Goal: Task Accomplishment & Management: Manage account settings

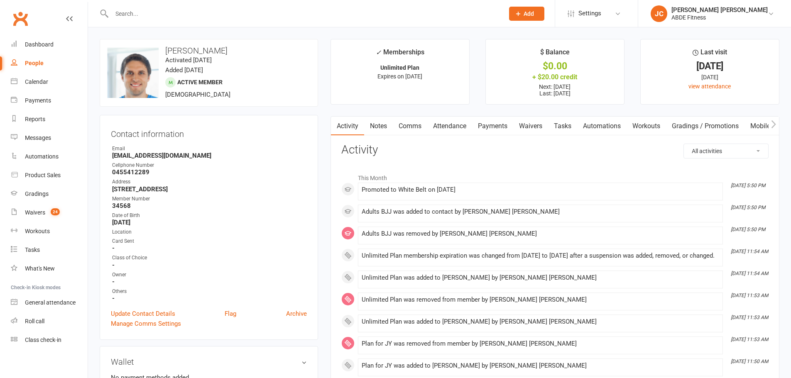
click at [482, 125] on link "Payments" at bounding box center [492, 126] width 41 height 19
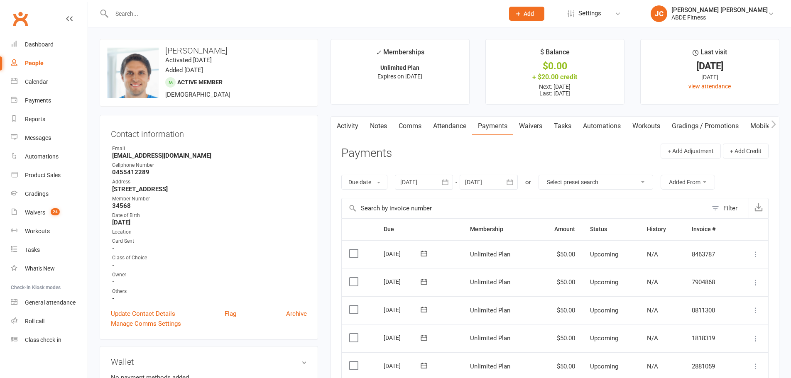
click at [777, 122] on button "button" at bounding box center [774, 126] width 10 height 19
click at [775, 123] on icon "button" at bounding box center [773, 124] width 5 height 9
click at [749, 131] on link "Credit balance" at bounding box center [753, 126] width 54 height 19
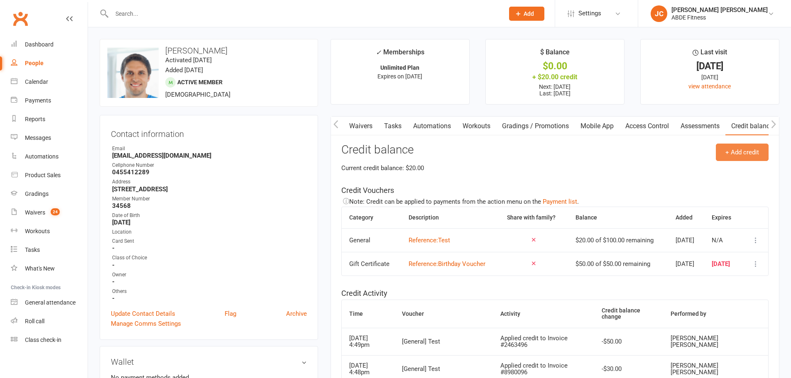
click at [731, 156] on button "+ Add credit" at bounding box center [742, 152] width 53 height 17
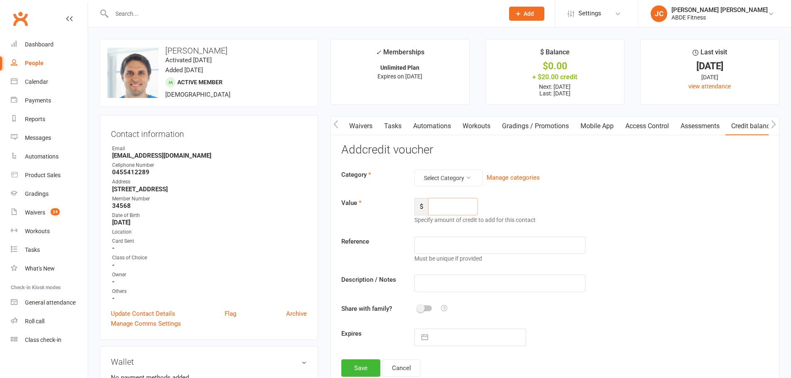
click at [447, 206] on input "number" at bounding box center [453, 206] width 50 height 17
type input "200"
click at [443, 243] on input "text" at bounding box center [500, 245] width 171 height 17
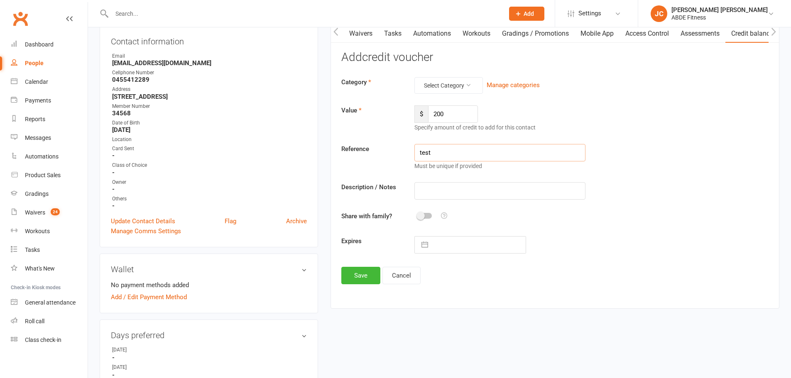
scroll to position [97, 0]
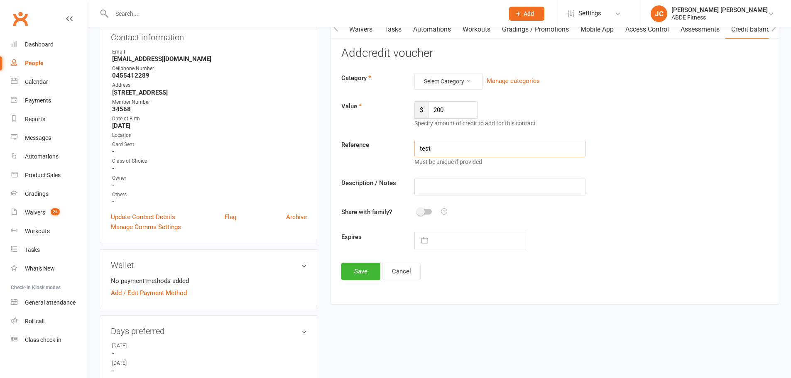
type input "test"
click at [426, 242] on button "button" at bounding box center [424, 241] width 15 height 17
select select "8"
select select "2025"
select select "9"
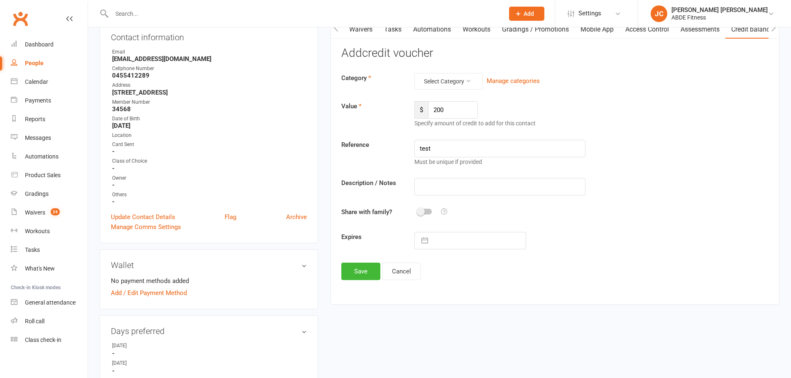
select select "2025"
select select "10"
select select "2025"
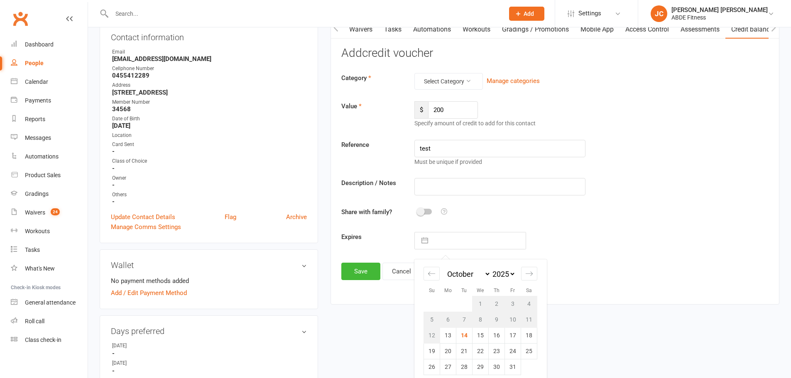
click at [601, 243] on div "Expires Navigate forward to interact with the calendar and select a date. Press…" at bounding box center [555, 240] width 440 height 17
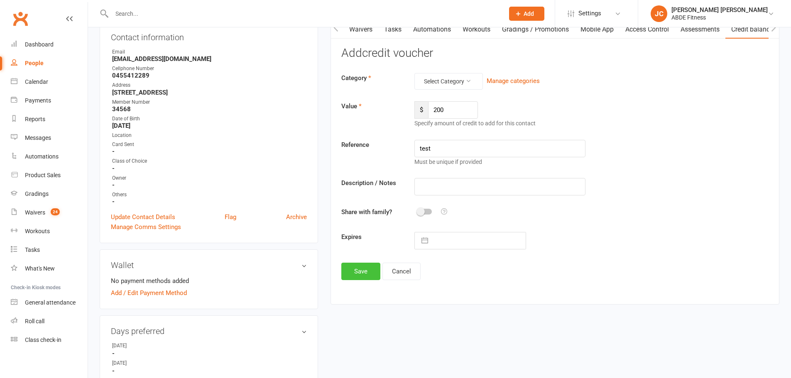
click at [346, 266] on button "Save" at bounding box center [360, 271] width 39 height 17
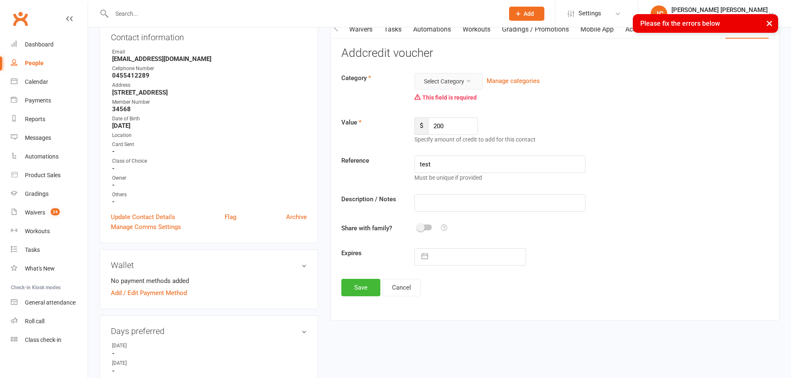
click at [459, 78] on button "Select Category" at bounding box center [449, 81] width 69 height 17
click at [432, 101] on link "General" at bounding box center [436, 101] width 82 height 17
click at [358, 290] on button "Save" at bounding box center [360, 287] width 39 height 17
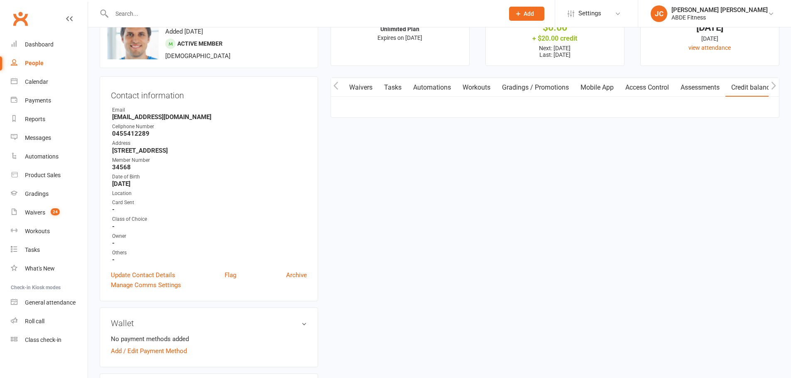
scroll to position [28, 0]
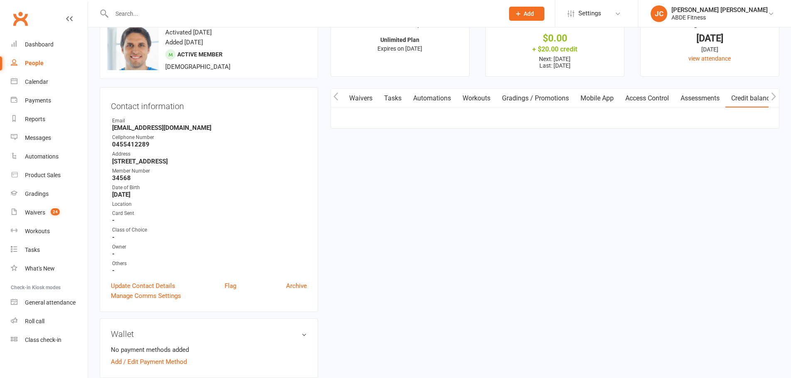
click at [340, 95] on button "button" at bounding box center [336, 98] width 10 height 19
click at [375, 98] on link "Payments" at bounding box center [379, 98] width 41 height 19
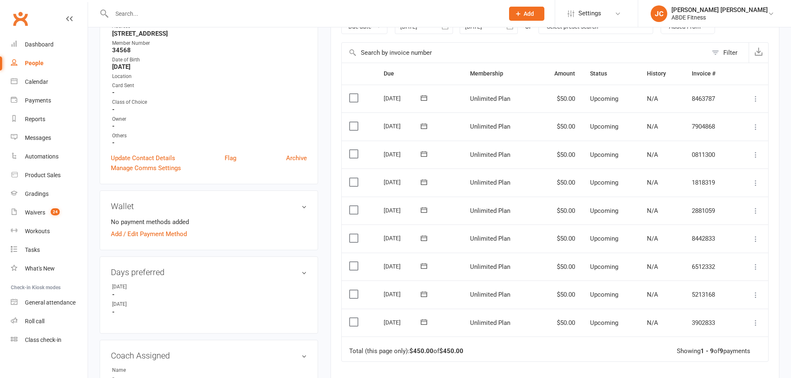
scroll to position [194, 0]
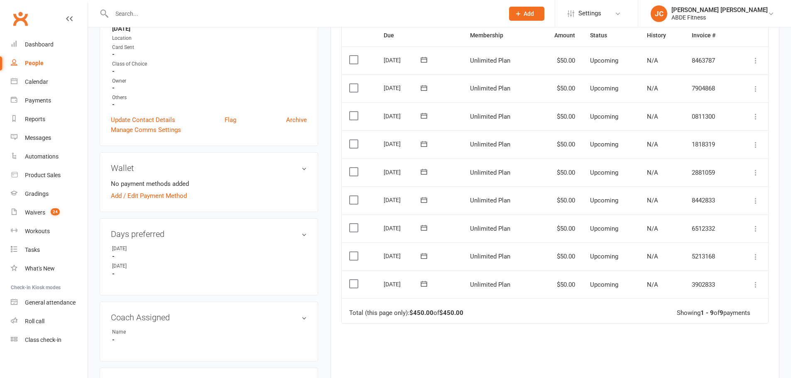
click at [757, 285] on icon at bounding box center [756, 285] width 8 height 8
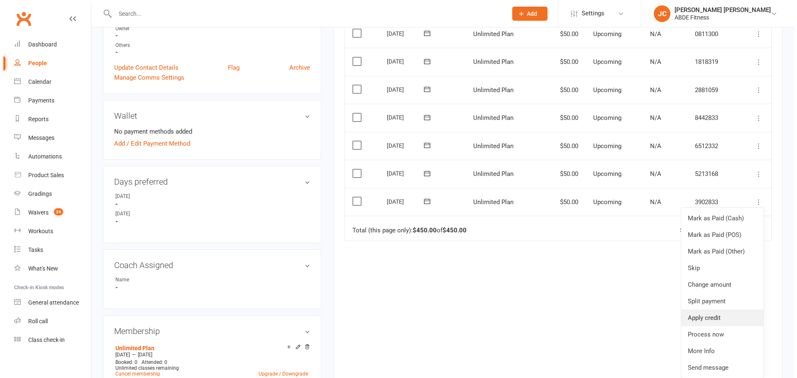
scroll to position [249, 0]
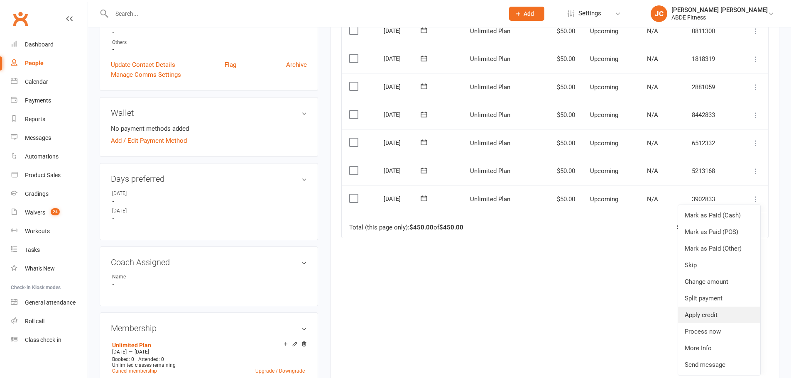
click at [699, 317] on link "Apply credit" at bounding box center [719, 315] width 82 height 17
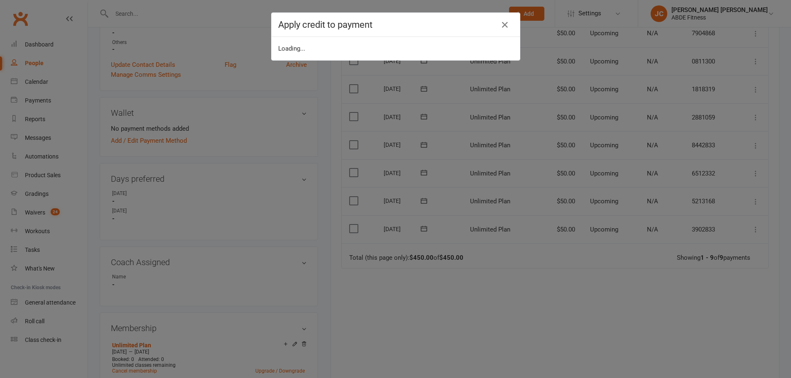
scroll to position [0, 0]
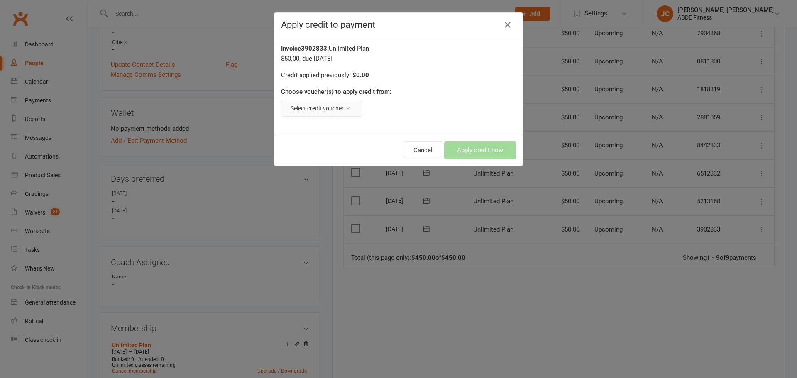
click at [345, 107] on icon at bounding box center [348, 108] width 6 height 6
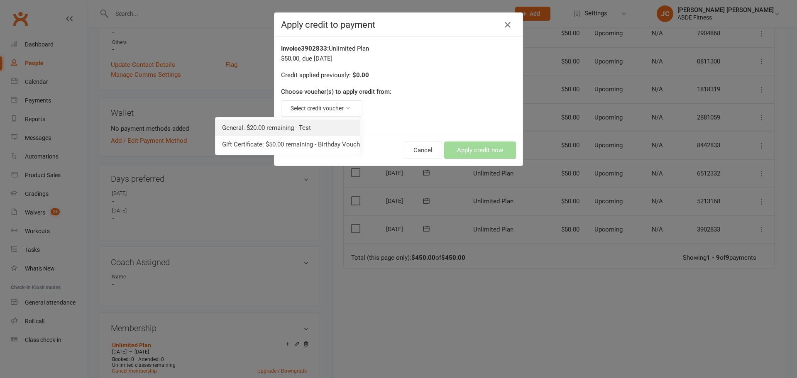
click at [262, 128] on link "General: $20.00 remaining - Test" at bounding box center [288, 128] width 145 height 17
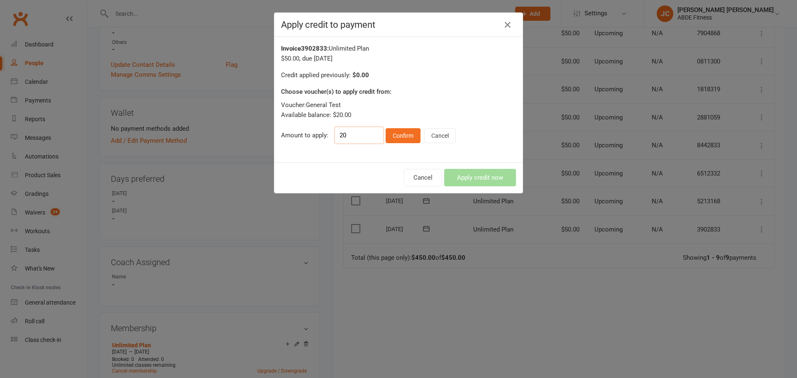
drag, startPoint x: 351, startPoint y: 136, endPoint x: 321, endPoint y: 134, distance: 30.4
click at [321, 134] on div "Amount to apply: 20 Confirm Cancel" at bounding box center [398, 135] width 235 height 17
click at [359, 139] on input "20" at bounding box center [359, 135] width 50 height 17
type input "2"
type input "6"
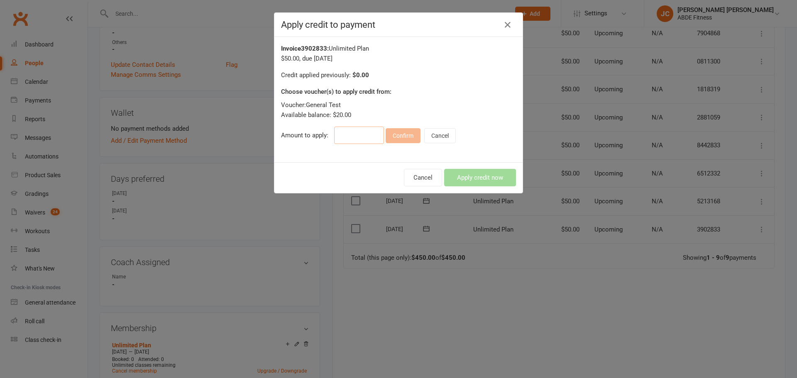
type input "5"
type input "20"
click at [396, 136] on button "Confirm" at bounding box center [403, 135] width 35 height 15
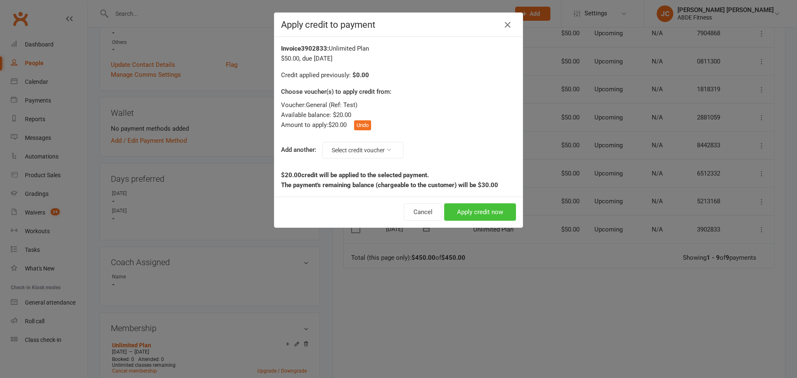
click at [481, 214] on button "Apply credit now" at bounding box center [480, 212] width 72 height 17
click at [504, 20] on icon at bounding box center [508, 25] width 10 height 10
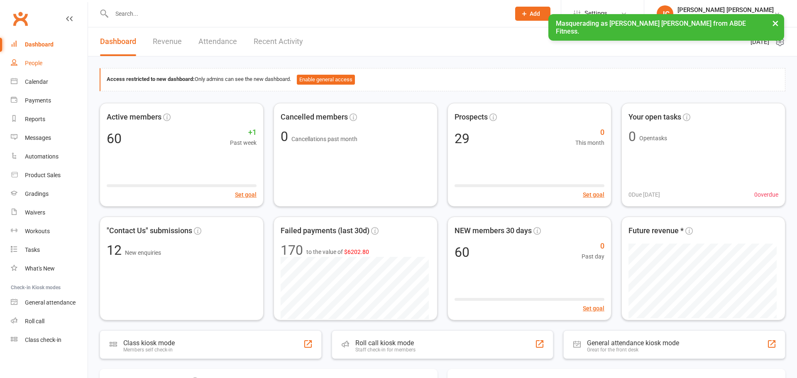
click at [36, 65] on div "People" at bounding box center [33, 63] width 17 height 7
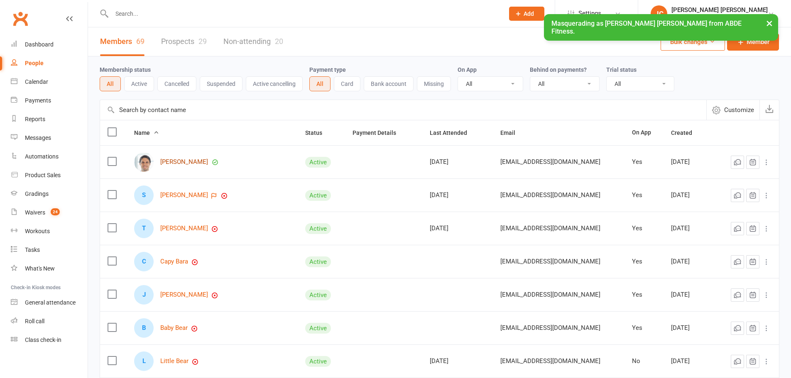
click at [183, 163] on link "[PERSON_NAME]" at bounding box center [184, 162] width 48 height 7
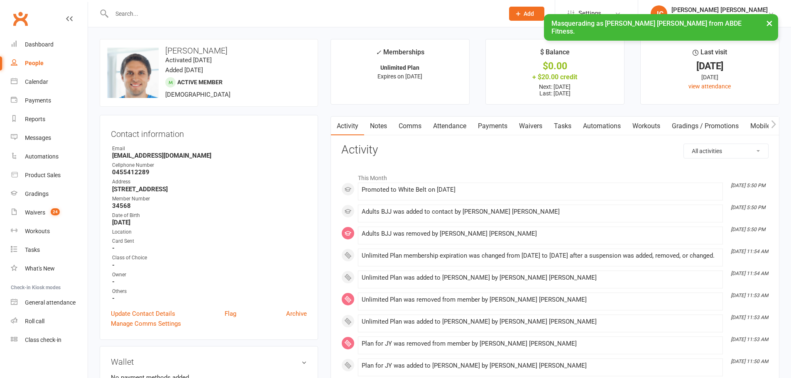
click at [772, 123] on icon "button" at bounding box center [773, 124] width 5 height 9
click at [746, 128] on link "Credit balance" at bounding box center [753, 126] width 54 height 19
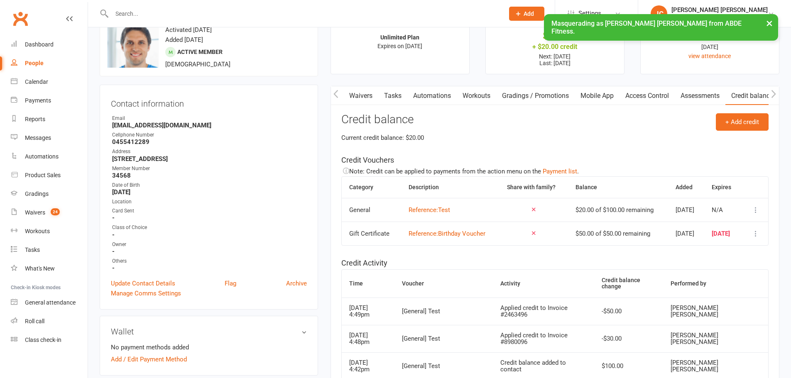
scroll to position [28, 0]
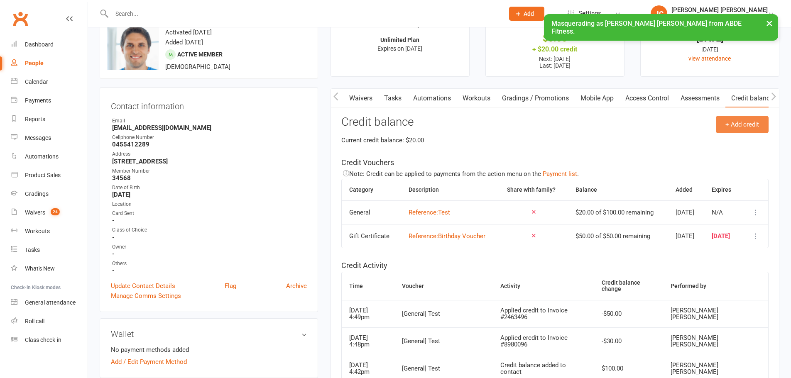
click at [752, 123] on button "+ Add credit" at bounding box center [742, 124] width 53 height 17
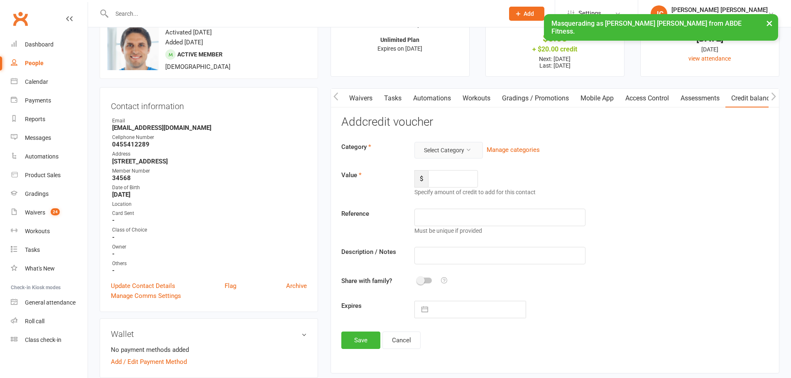
click at [449, 151] on button "Select Category" at bounding box center [449, 150] width 69 height 17
click at [439, 169] on link "General" at bounding box center [436, 170] width 82 height 17
click at [445, 185] on input "number" at bounding box center [453, 178] width 50 height 17
type input "20"
type input "200"
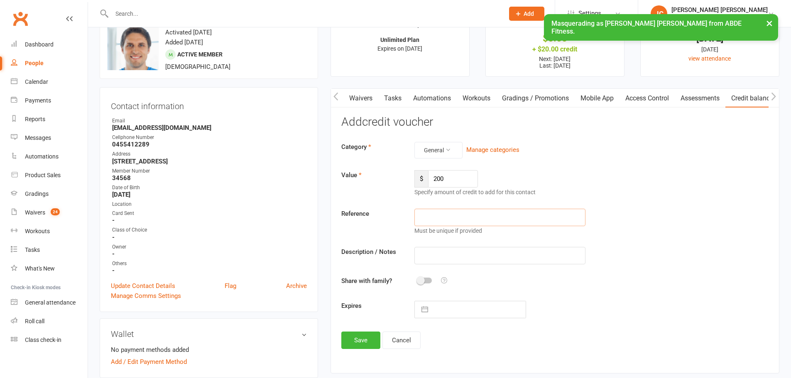
click at [449, 218] on input "text" at bounding box center [500, 217] width 171 height 17
type input "test1"
click at [364, 344] on button "Save" at bounding box center [360, 340] width 39 height 17
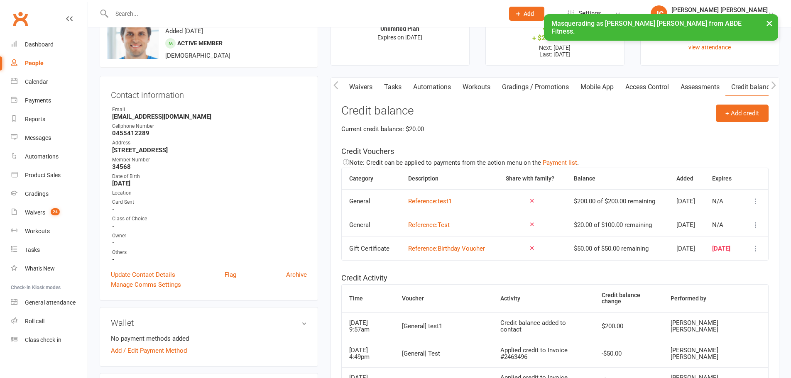
scroll to position [42, 0]
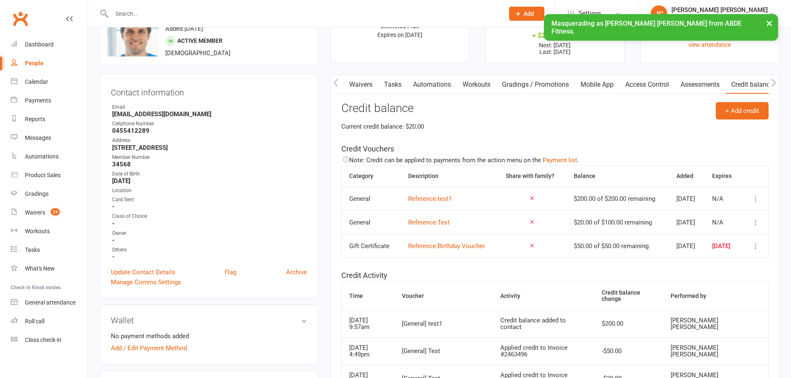
click at [336, 79] on icon "button" at bounding box center [336, 83] width 5 height 9
click at [377, 84] on link "Payments" at bounding box center [379, 84] width 41 height 19
click at [0, 0] on div "Loading" at bounding box center [0, 0] width 0 height 0
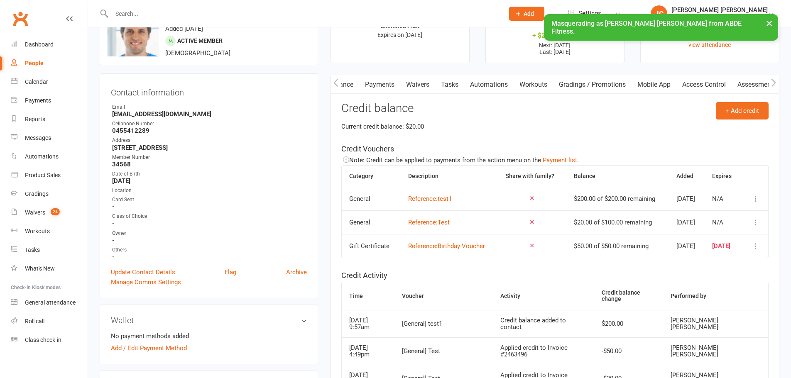
click at [0, 0] on div "Loading" at bounding box center [0, 0] width 0 height 0
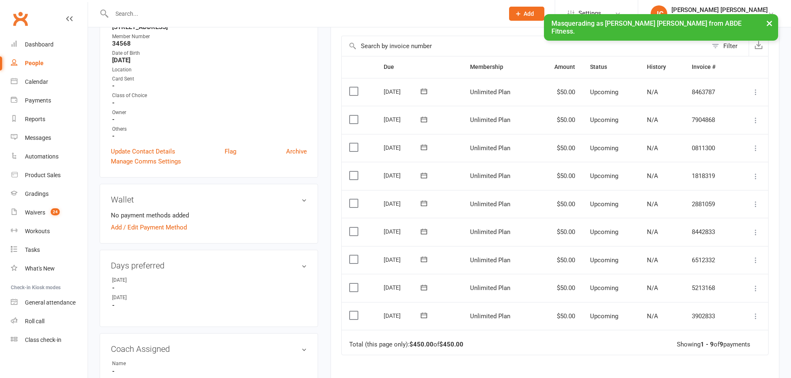
scroll to position [166, 0]
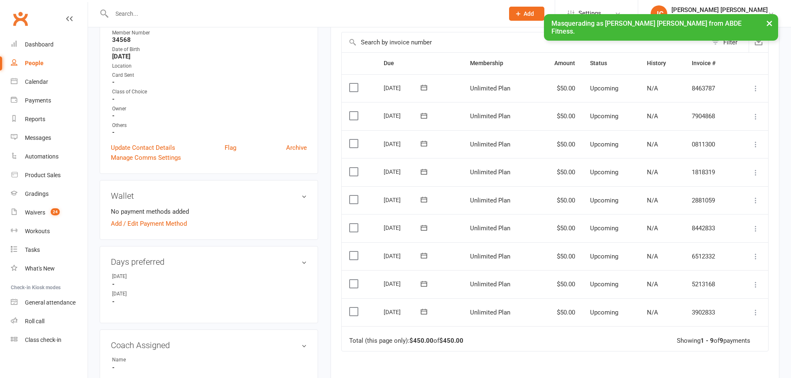
click at [756, 312] on icon at bounding box center [756, 313] width 8 height 8
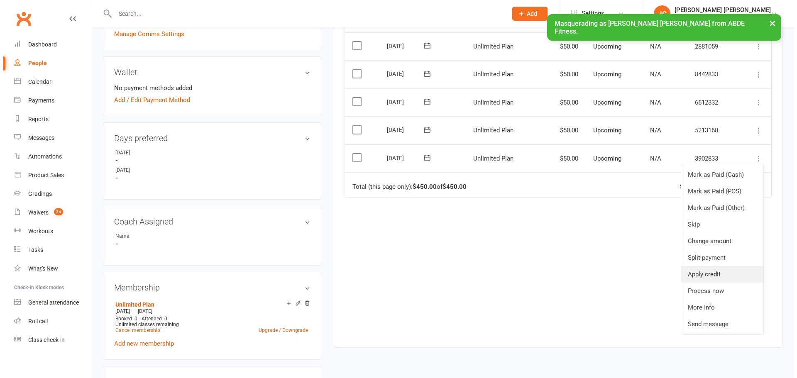
scroll to position [291, 0]
click at [700, 272] on link "Apply credit" at bounding box center [719, 273] width 82 height 17
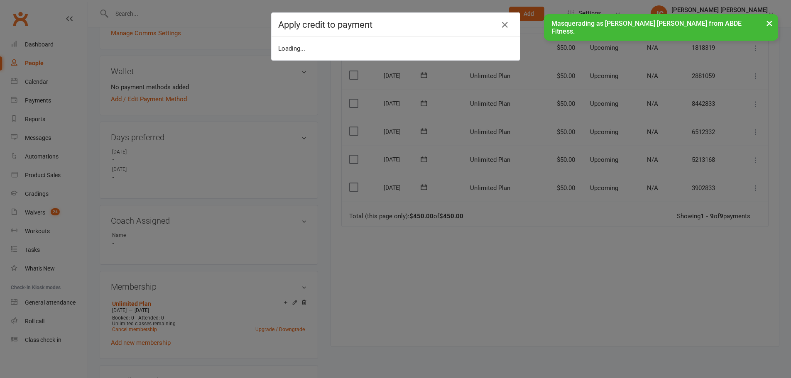
scroll to position [0, 0]
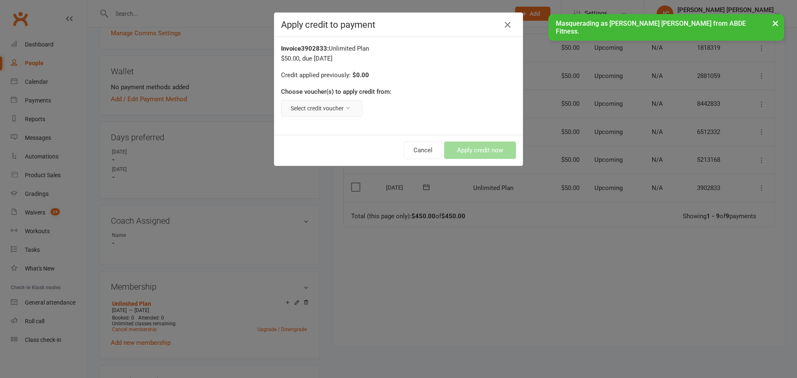
click at [329, 110] on button "Select credit voucher" at bounding box center [321, 108] width 81 height 17
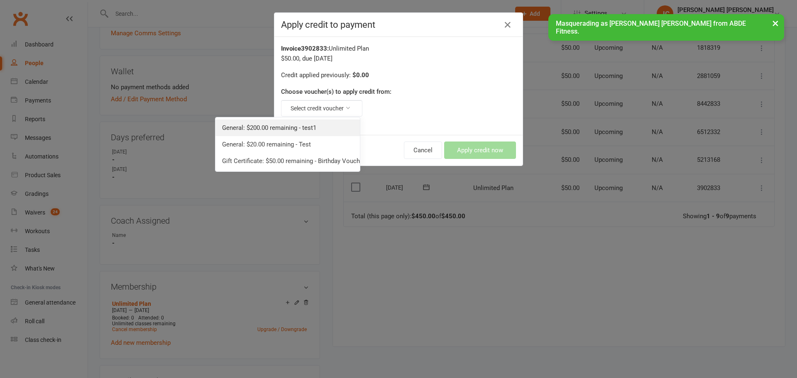
click at [312, 128] on link "General: $200.00 remaining - test1" at bounding box center [288, 128] width 145 height 17
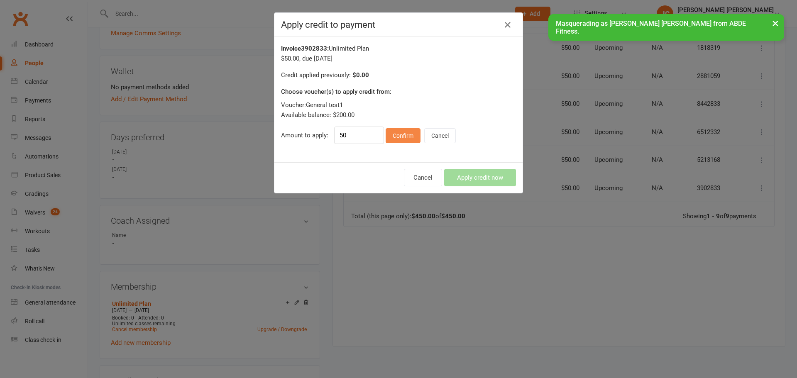
click at [400, 137] on button "Confirm" at bounding box center [403, 135] width 35 height 15
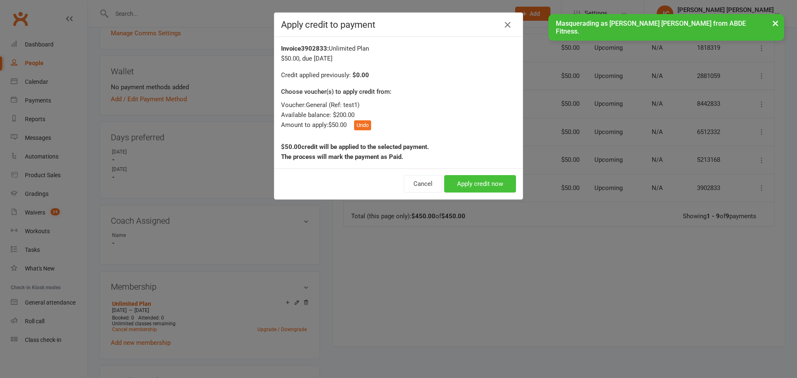
click at [479, 182] on button "Apply credit now" at bounding box center [480, 183] width 72 height 17
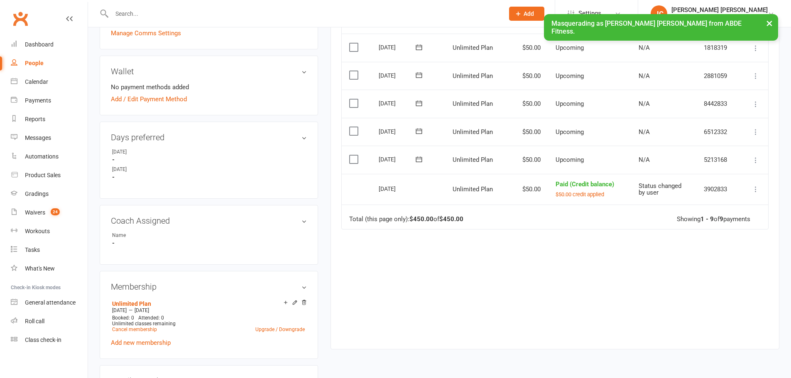
click at [754, 164] on icon at bounding box center [756, 160] width 8 height 8
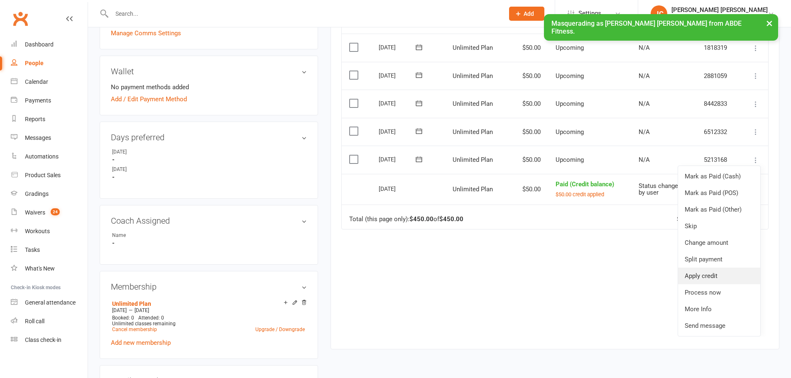
click at [707, 275] on link "Apply credit" at bounding box center [719, 276] width 82 height 17
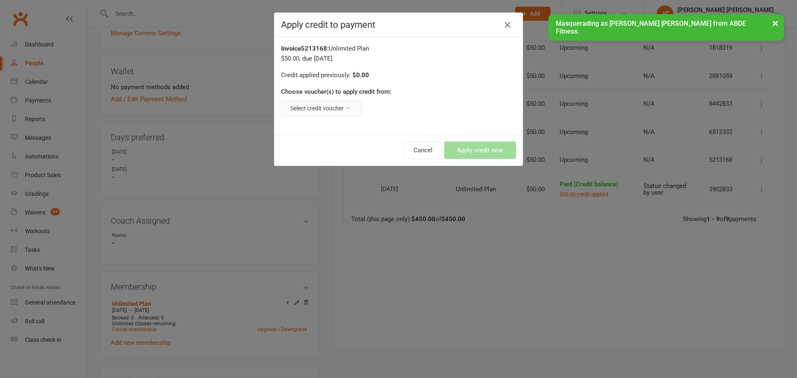
click at [332, 106] on button "Select credit voucher" at bounding box center [321, 108] width 81 height 17
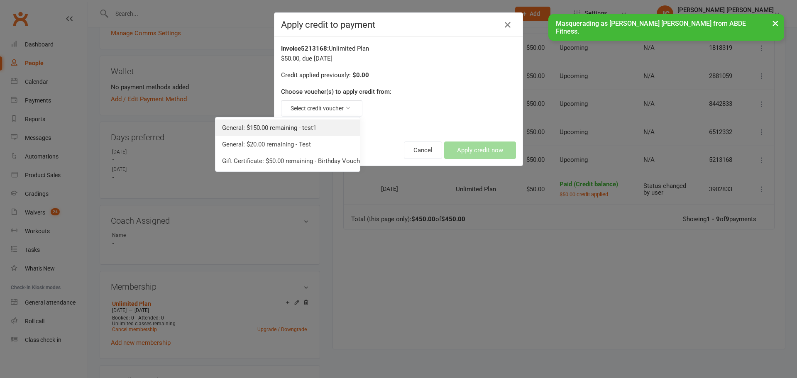
click at [293, 125] on link "General: $150.00 remaining - test1" at bounding box center [288, 128] width 145 height 17
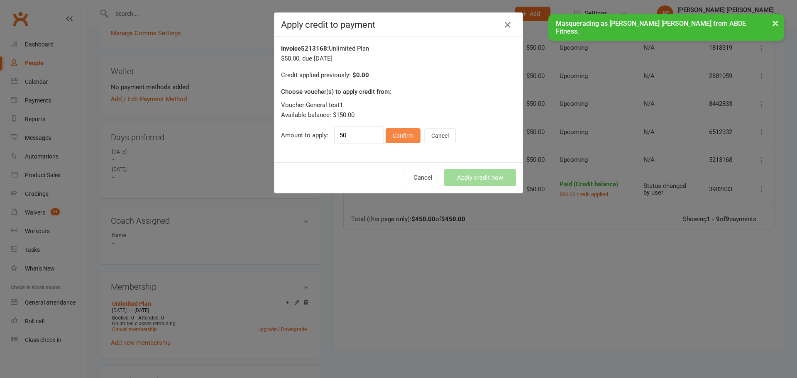
click at [405, 138] on button "Confirm" at bounding box center [403, 135] width 35 height 15
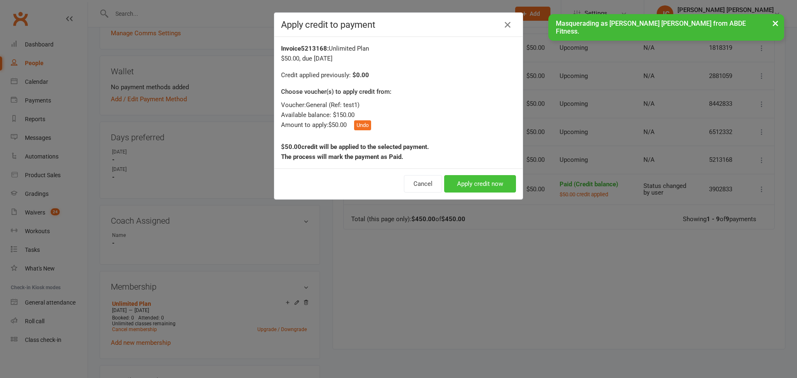
click at [471, 186] on button "Apply credit now" at bounding box center [480, 183] width 72 height 17
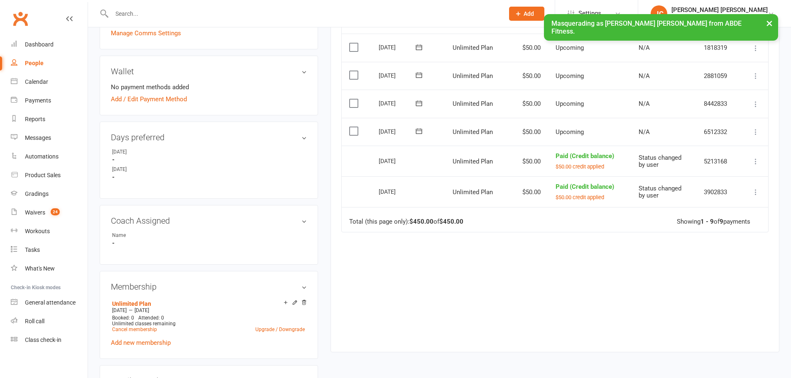
click at [521, 163] on td "$50.00" at bounding box center [528, 161] width 40 height 31
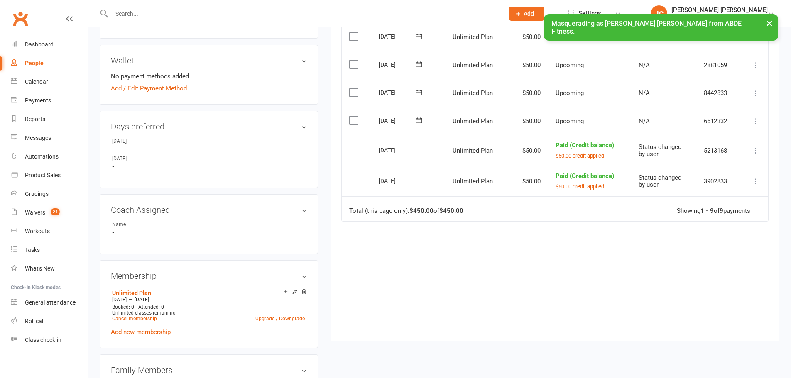
scroll to position [304, 0]
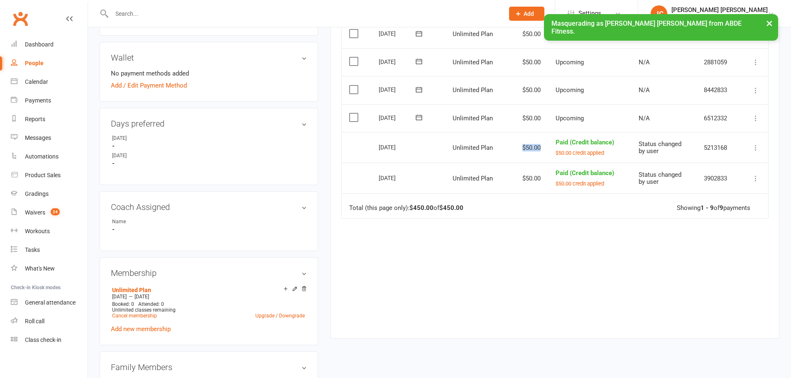
drag, startPoint x: 521, startPoint y: 149, endPoint x: 541, endPoint y: 149, distance: 19.5
click at [541, 149] on td "$50.00" at bounding box center [528, 147] width 40 height 31
click at [522, 206] on td "Total (this page only): $450.00 of $450.00 Showing 1 - 9 of 9 payments" at bounding box center [555, 206] width 427 height 25
